Goal: Task Accomplishment & Management: Complete application form

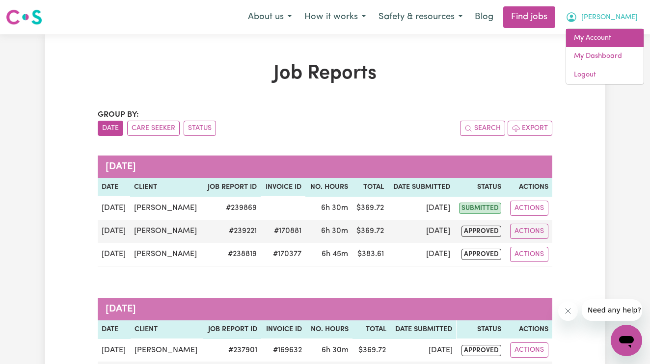
click at [610, 32] on link "My Account" at bounding box center [605, 38] width 78 height 19
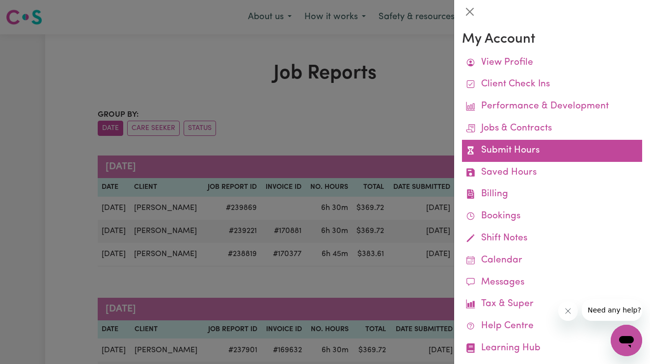
click at [511, 149] on link "Submit Hours" at bounding box center [552, 151] width 180 height 22
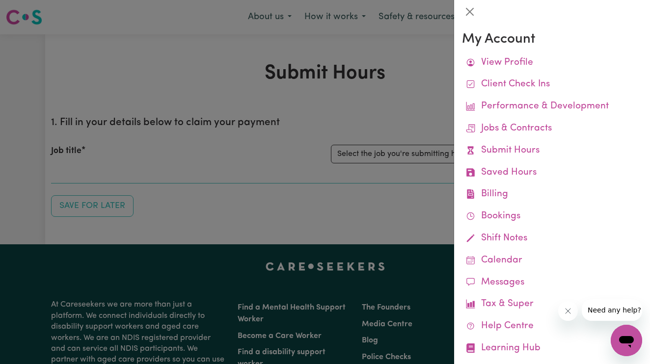
click at [351, 221] on div at bounding box center [325, 182] width 650 height 364
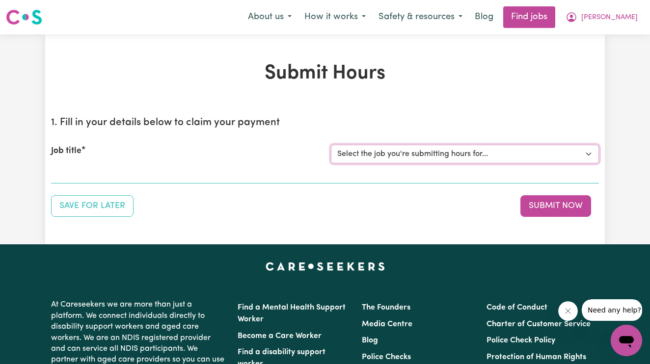
select select "14115"
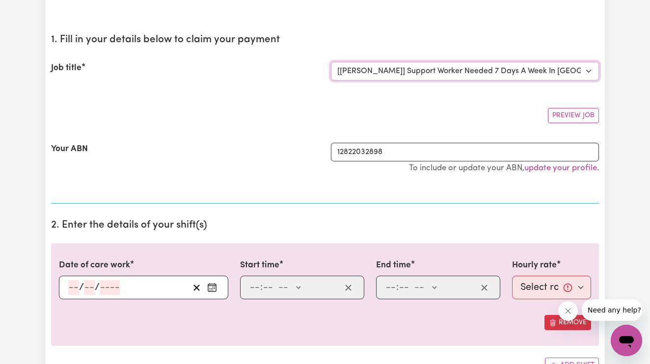
scroll to position [139, 0]
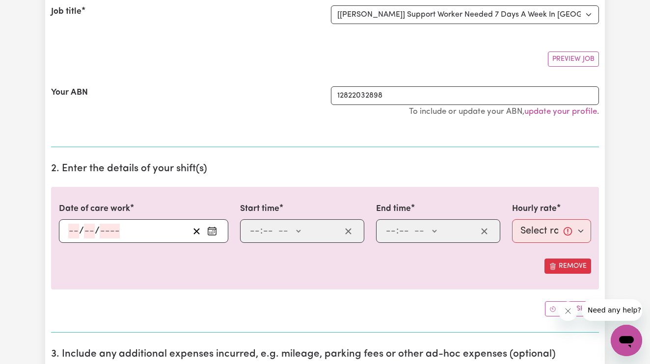
click at [72, 231] on input "number" at bounding box center [73, 231] width 11 height 15
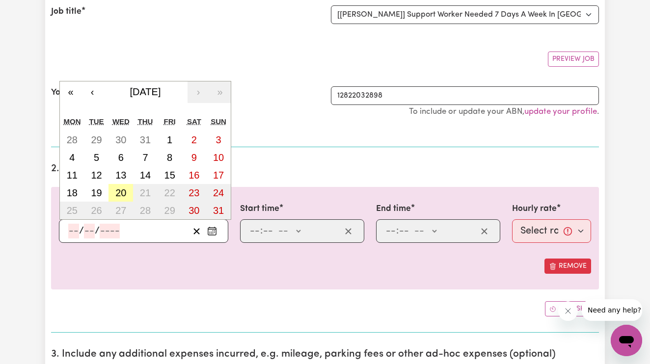
click at [119, 196] on abbr "20" at bounding box center [120, 192] width 11 height 11
type input "[DATE]"
type input "20"
type input "8"
type input "2025"
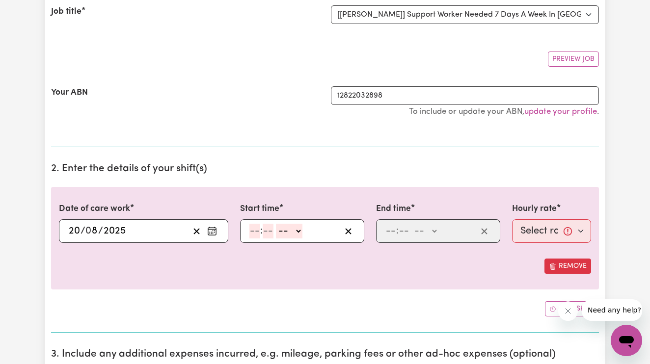
click at [254, 233] on input "number" at bounding box center [254, 231] width 11 height 15
type input "4"
type input "00"
select select "pm"
type input "16:00"
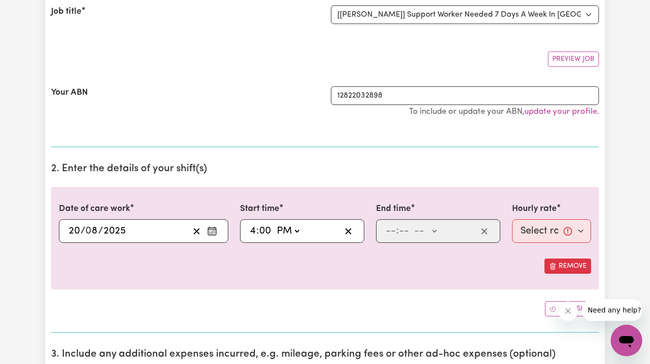
type input "0"
click at [391, 231] on input "number" at bounding box center [390, 231] width 11 height 15
type input "5"
type input "15"
select select "pm"
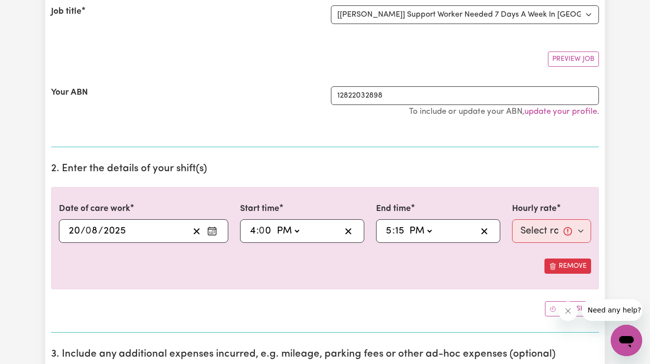
type input "17:15"
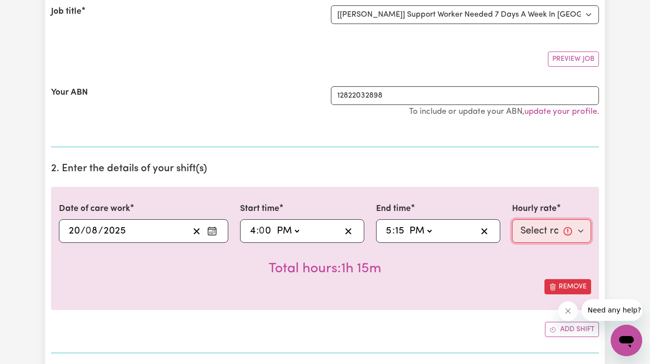
select select "61.07-Weekday"
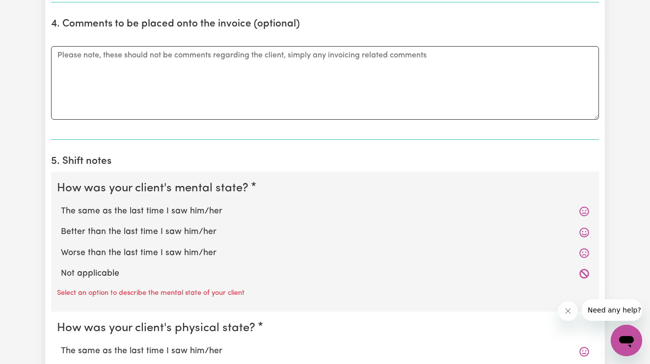
scroll to position [599, 0]
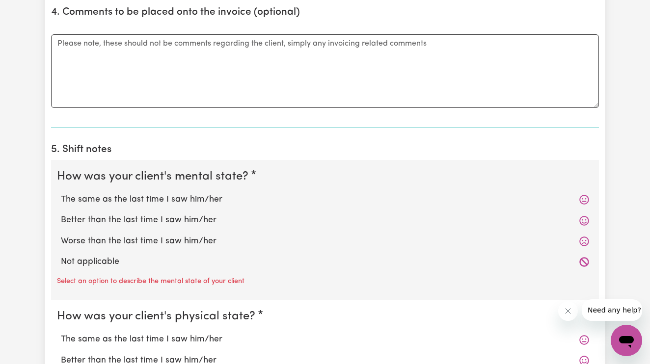
click at [95, 258] on label "Not applicable" at bounding box center [325, 262] width 528 height 13
click at [61, 256] on input "Not applicable" at bounding box center [60, 255] width 0 height 0
radio input "true"
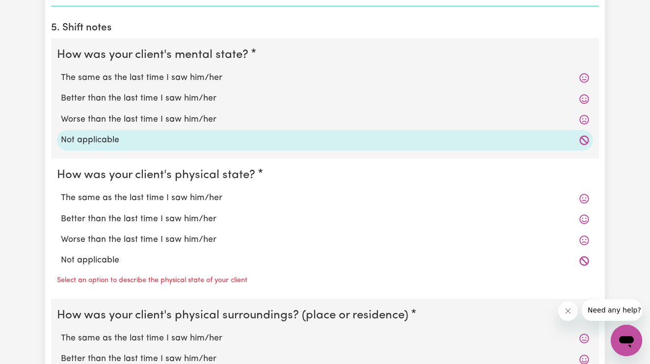
click at [96, 256] on label "Not applicable" at bounding box center [325, 260] width 528 height 13
click at [61, 254] on input "Not applicable" at bounding box center [60, 254] width 0 height 0
radio input "true"
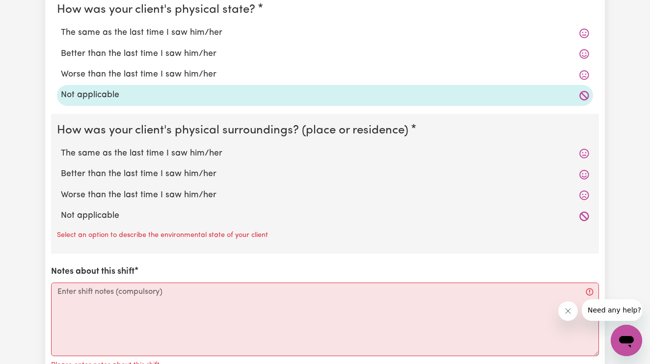
scroll to position [887, 0]
click at [97, 210] on label "Not applicable" at bounding box center [325, 215] width 528 height 13
click at [61, 209] on input "Not applicable" at bounding box center [60, 209] width 0 height 0
radio input "true"
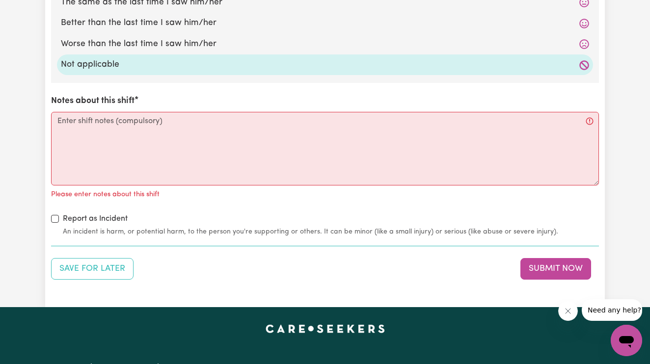
scroll to position [1035, 0]
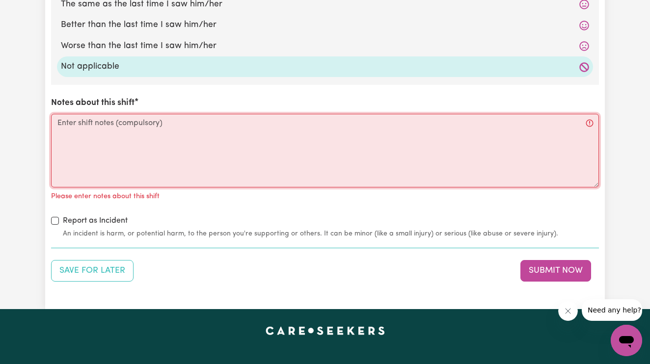
click at [126, 148] on textarea "Notes about this shift" at bounding box center [325, 151] width 548 height 74
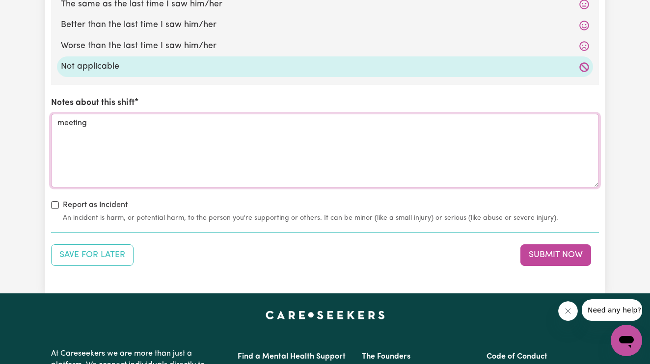
click at [60, 118] on textarea "meeting" at bounding box center [325, 151] width 548 height 74
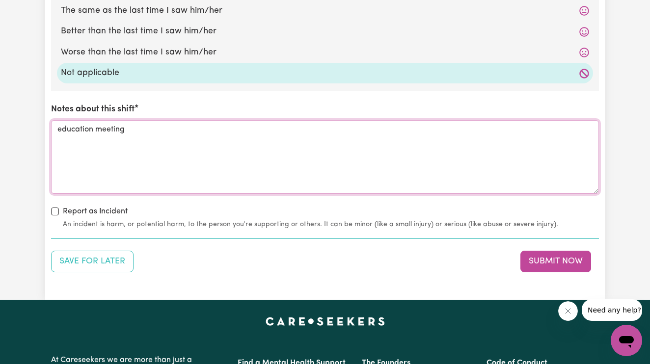
scroll to position [1028, 0]
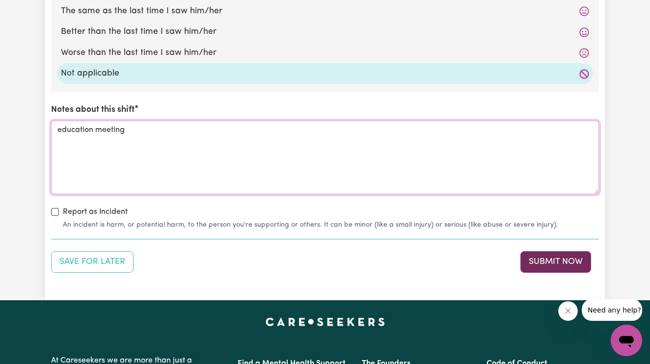
type textarea "education meeting"
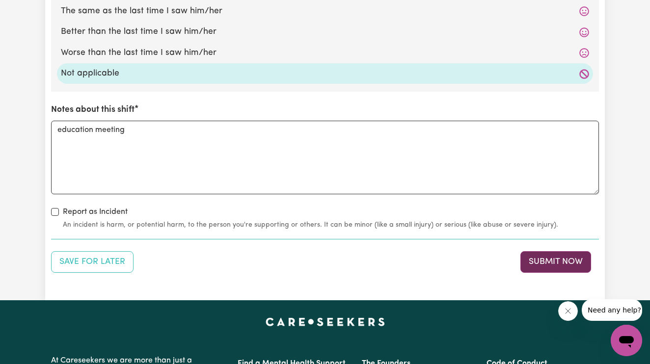
click at [570, 252] on button "Submit Now" at bounding box center [555, 262] width 71 height 22
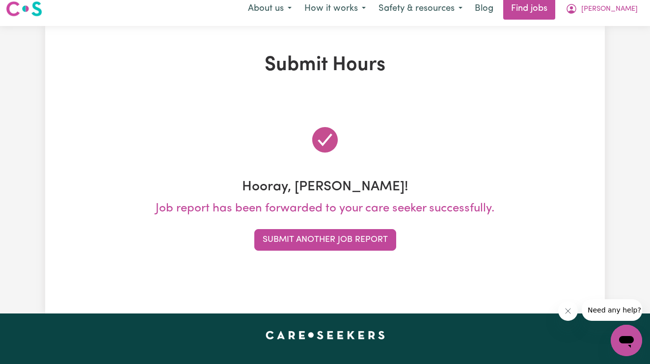
scroll to position [0, 0]
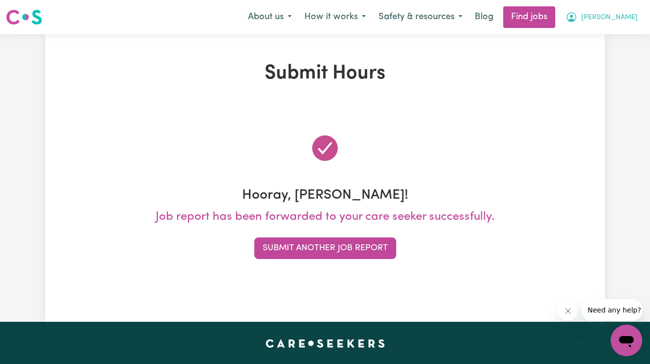
click at [624, 16] on span "[PERSON_NAME]" at bounding box center [609, 17] width 56 height 11
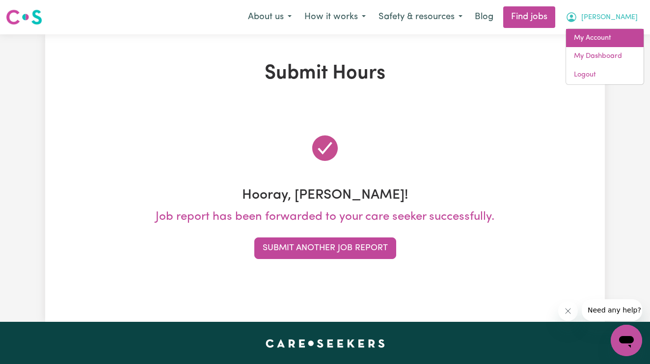
click at [611, 46] on link "My Account" at bounding box center [605, 38] width 78 height 19
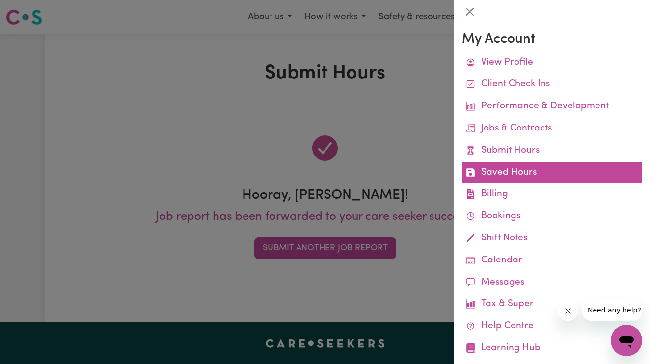
click at [533, 162] on link "Saved Hours" at bounding box center [552, 173] width 180 height 22
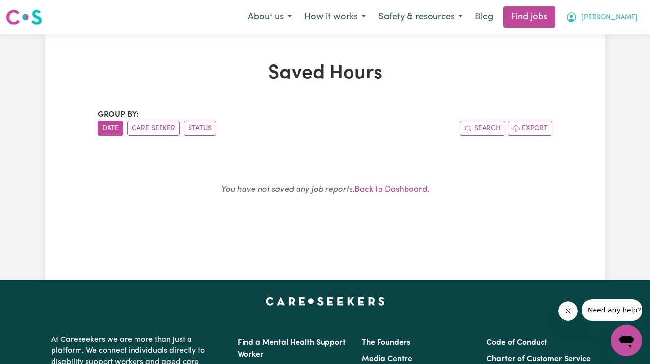
click at [630, 14] on span "[PERSON_NAME]" at bounding box center [609, 17] width 56 height 11
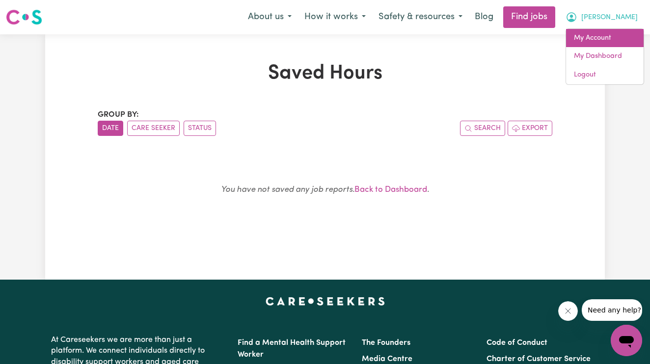
click at [609, 34] on link "My Account" at bounding box center [605, 38] width 78 height 19
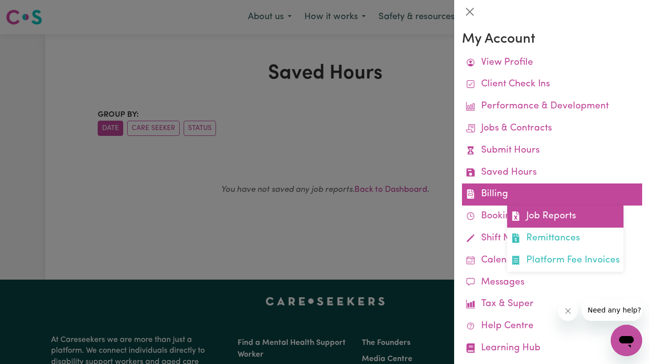
click at [527, 214] on link "Job Reports" at bounding box center [565, 217] width 116 height 22
